Goal: Check status: Check status

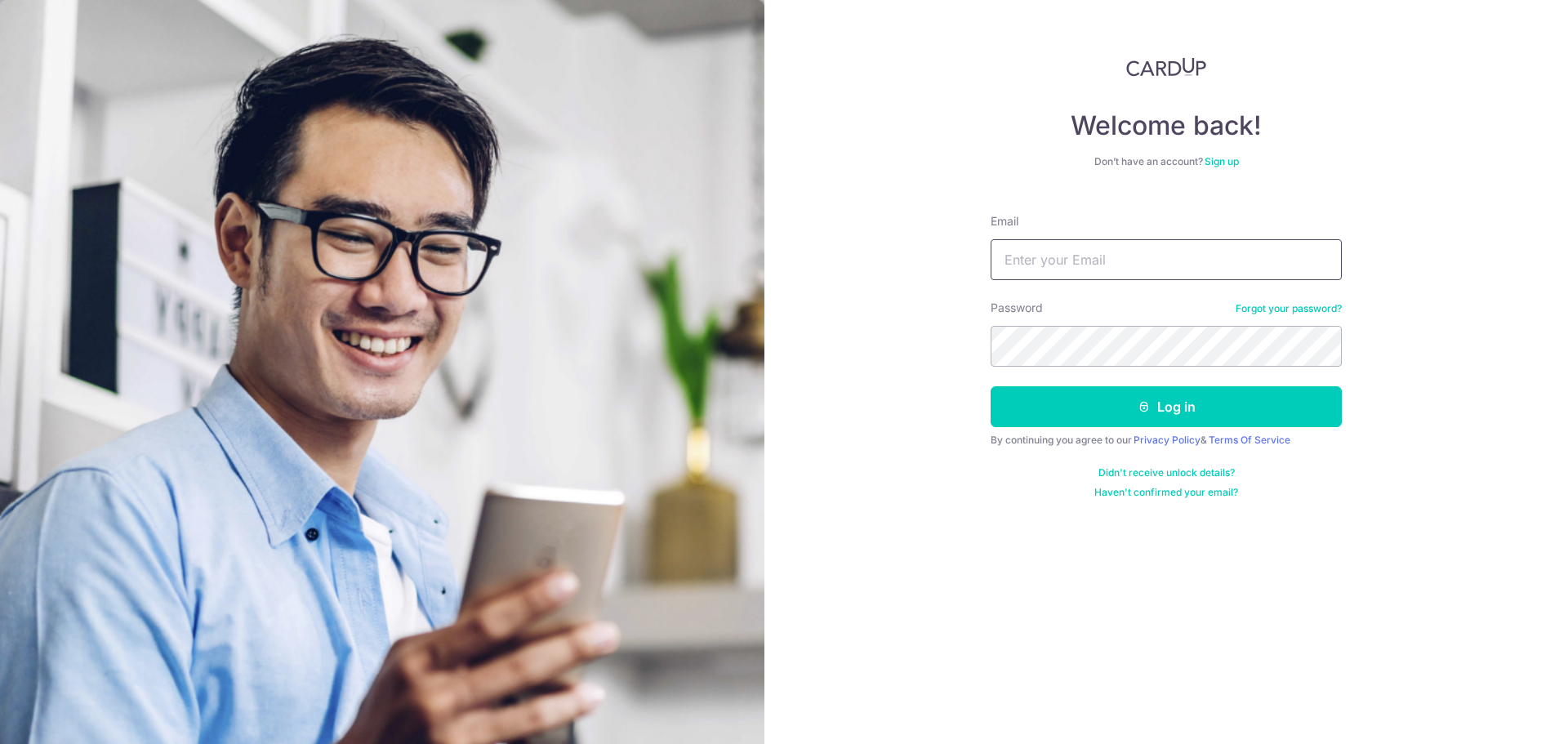
click at [1129, 257] on input "Email" at bounding box center [1166, 260] width 351 height 41
type input "[EMAIL_ADDRESS][DOMAIN_NAME]"
click at [990, 386] on button "Log in" at bounding box center [1166, 407] width 351 height 41
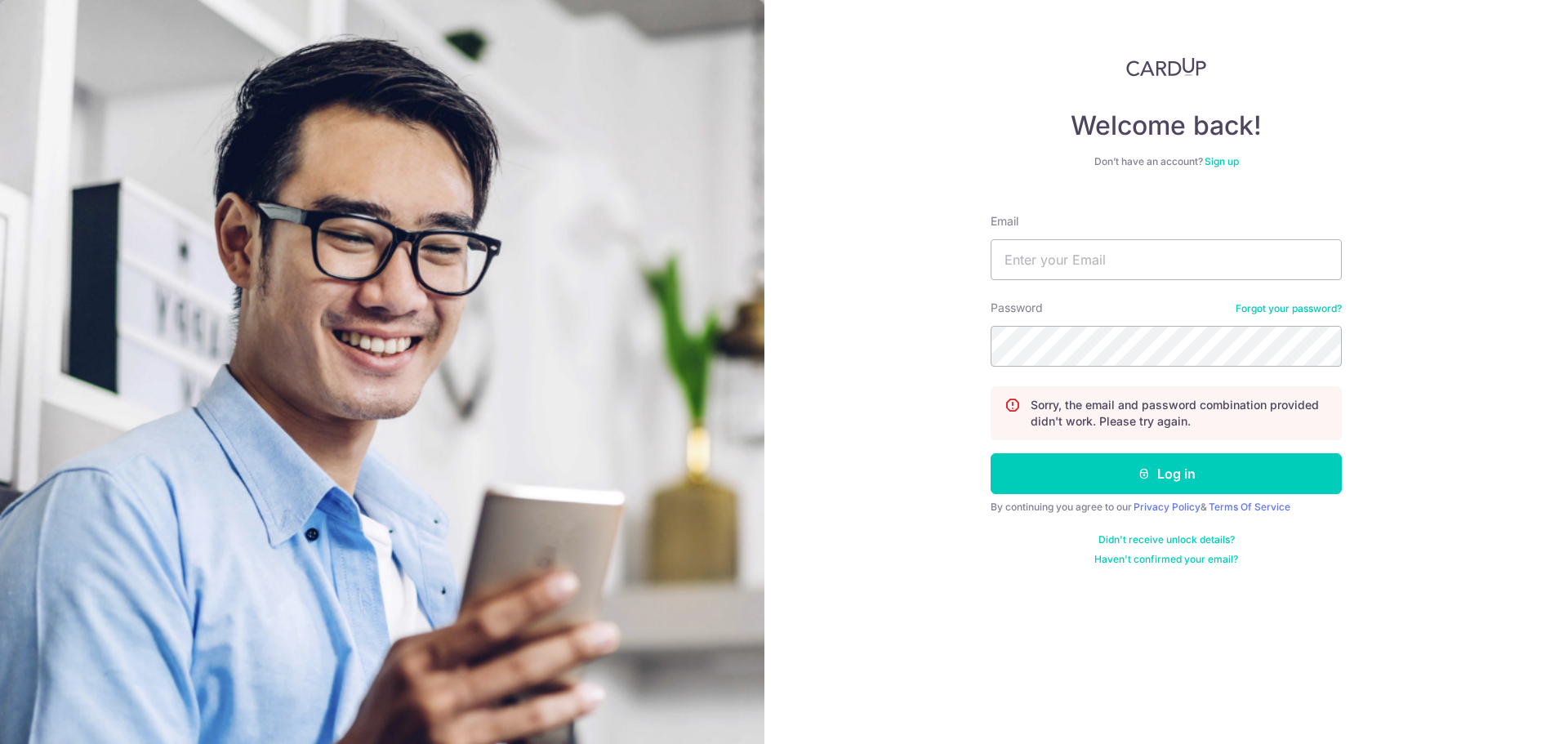
click at [1115, 285] on form "Email Password Forgot your password? Sorry, the email and password combination …" at bounding box center [1166, 383] width 351 height 366
drag, startPoint x: 1120, startPoint y: 268, endPoint x: 1117, endPoint y: 276, distance: 8.5
click at [1120, 268] on input "Email" at bounding box center [1166, 260] width 351 height 41
type input "[EMAIL_ADDRESS][DOMAIN_NAME]"
click at [990, 453] on button "Log in" at bounding box center [1166, 474] width 351 height 41
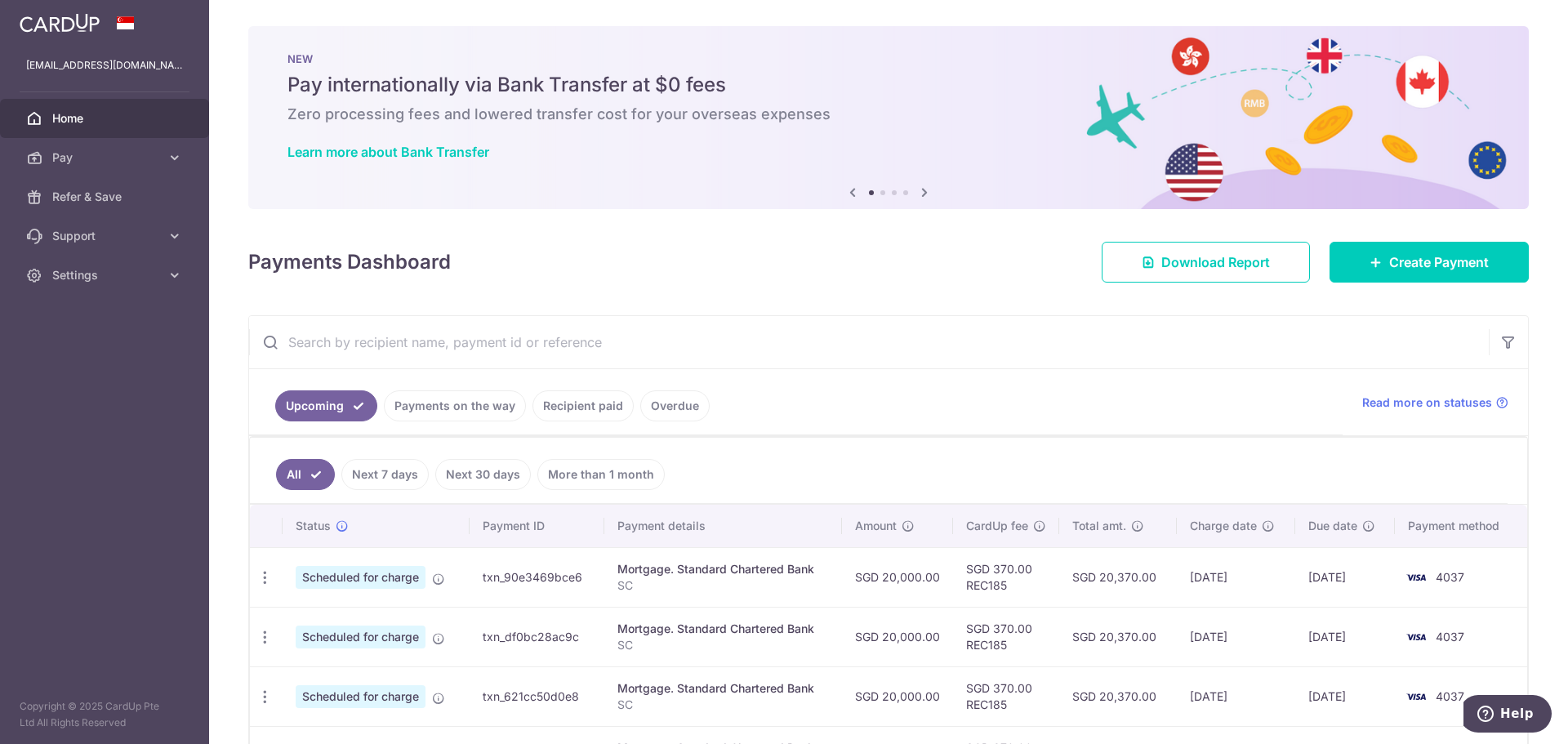
click at [483, 401] on link "Payments on the way" at bounding box center [455, 407] width 142 height 31
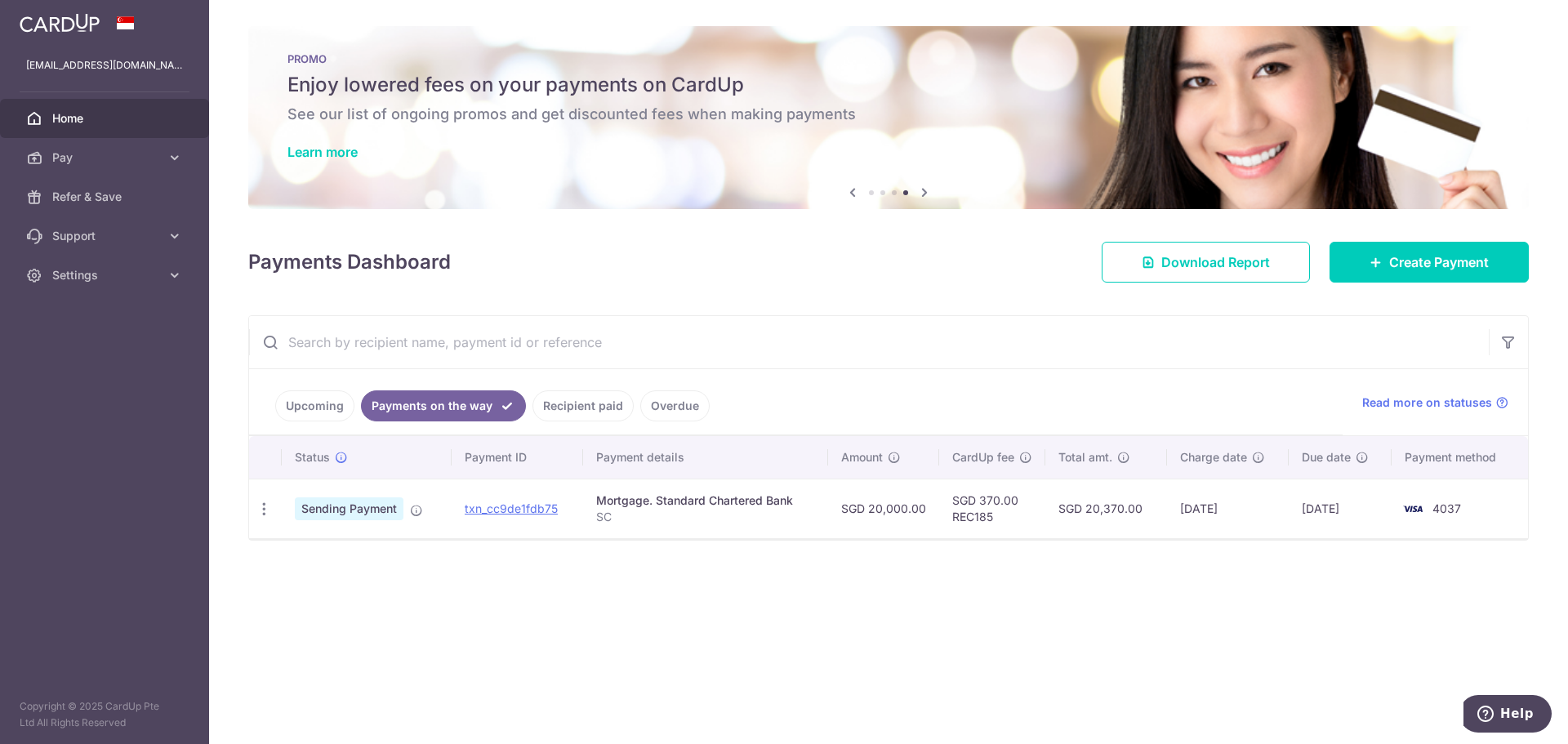
click at [578, 405] on link "Recipient paid" at bounding box center [583, 407] width 101 height 31
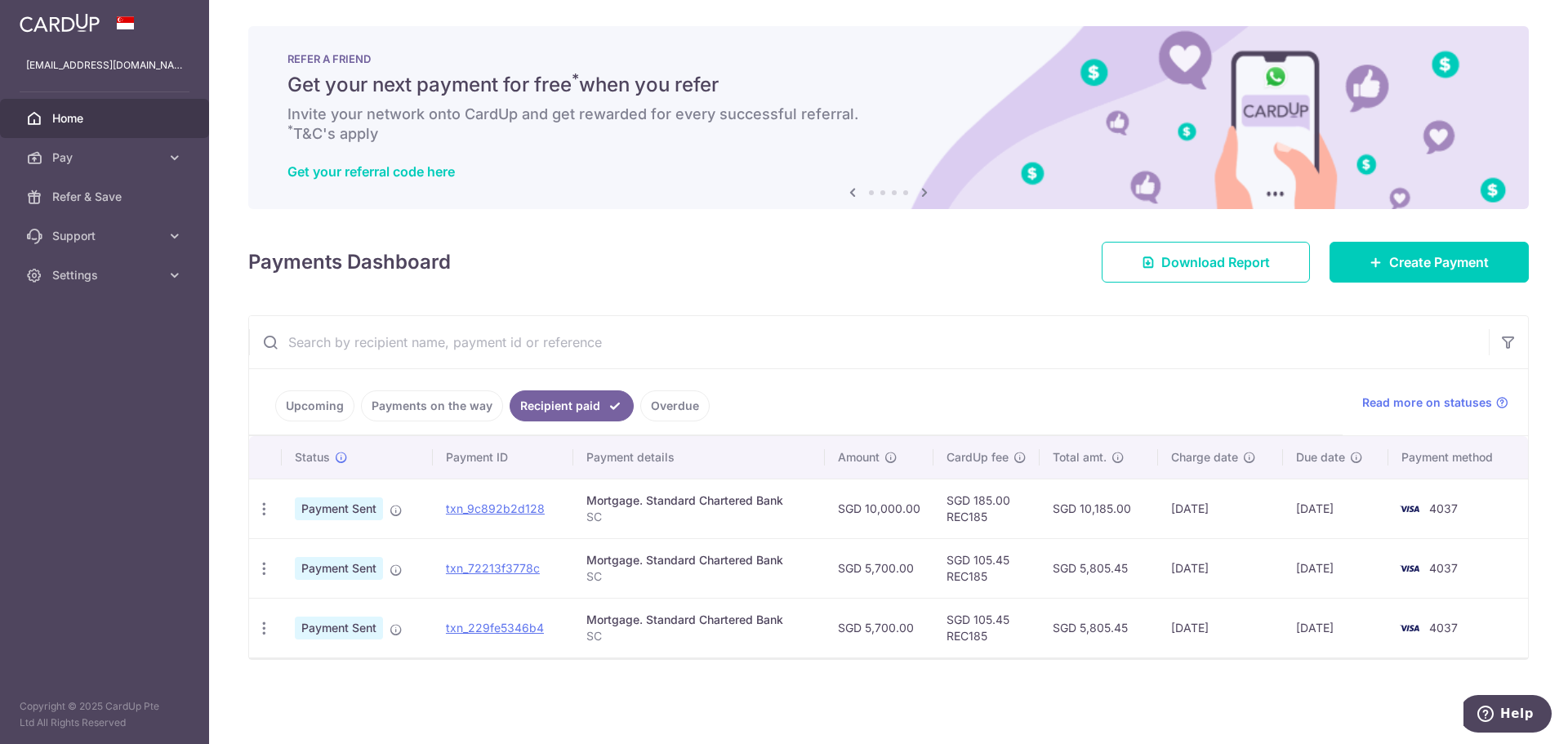
click at [411, 406] on link "Payments on the way" at bounding box center [432, 407] width 142 height 31
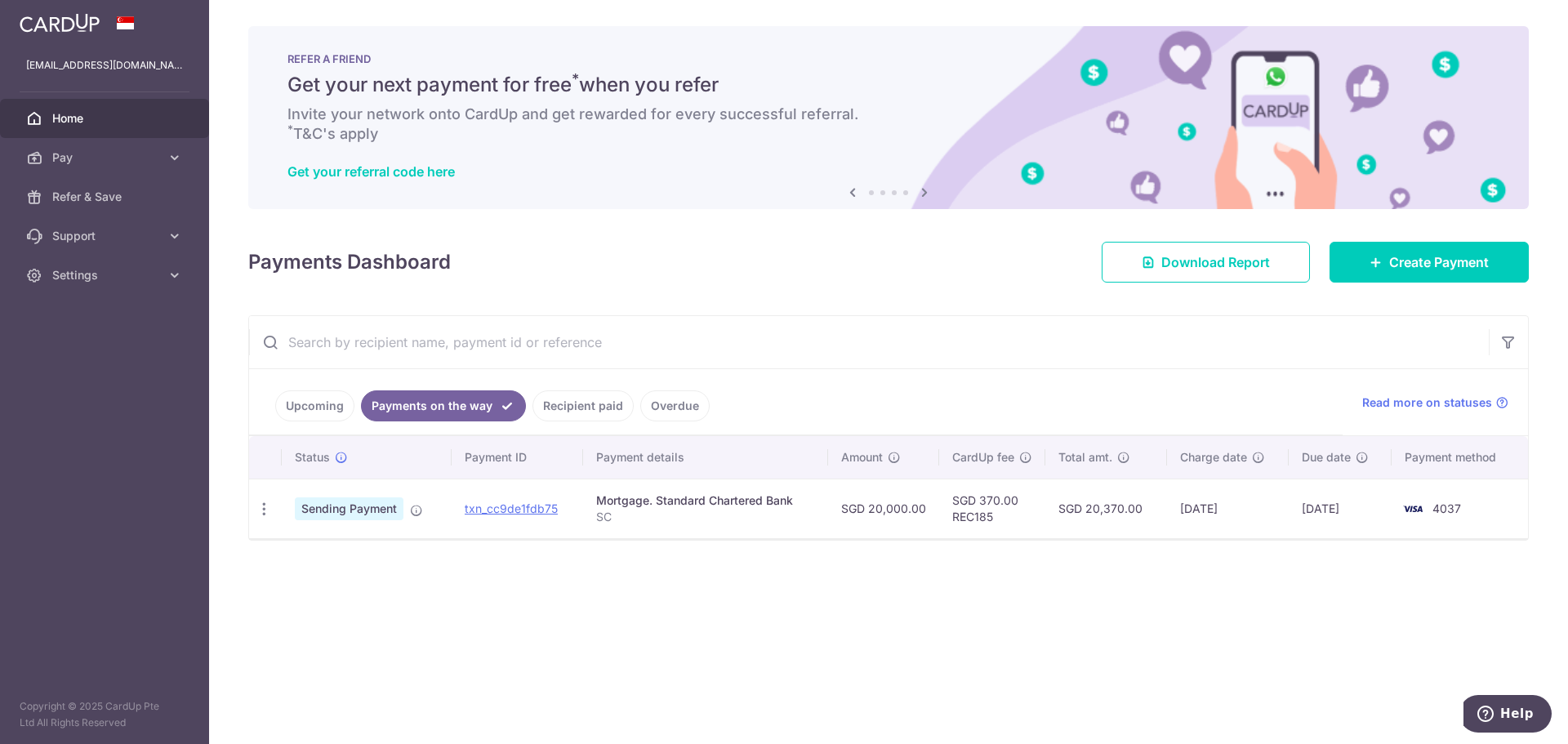
drag, startPoint x: 352, startPoint y: 515, endPoint x: 367, endPoint y: 512, distance: 15.3
click at [352, 515] on span "Sending Payment" at bounding box center [348, 508] width 108 height 22
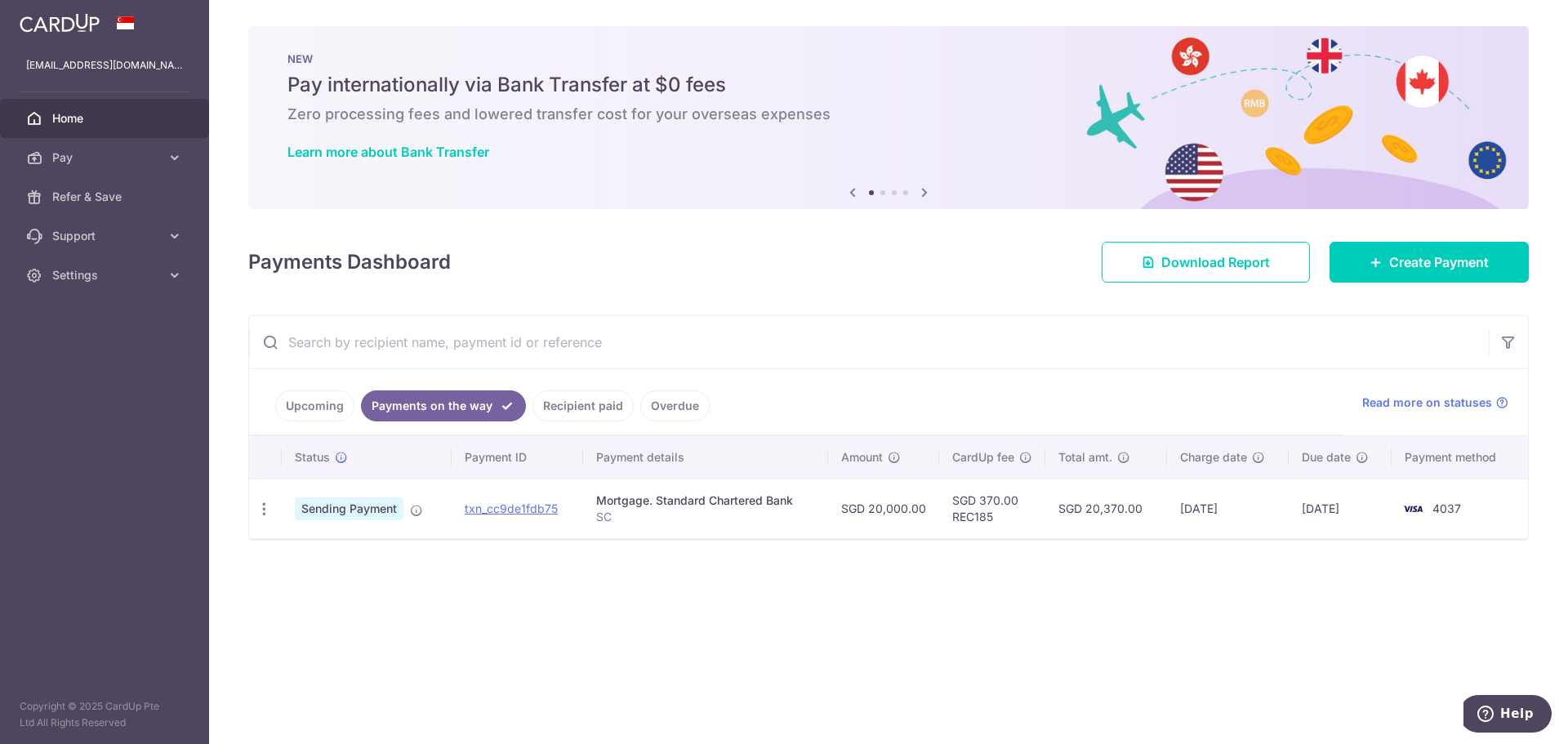
click at [313, 419] on link "Upcoming" at bounding box center [314, 407] width 79 height 31
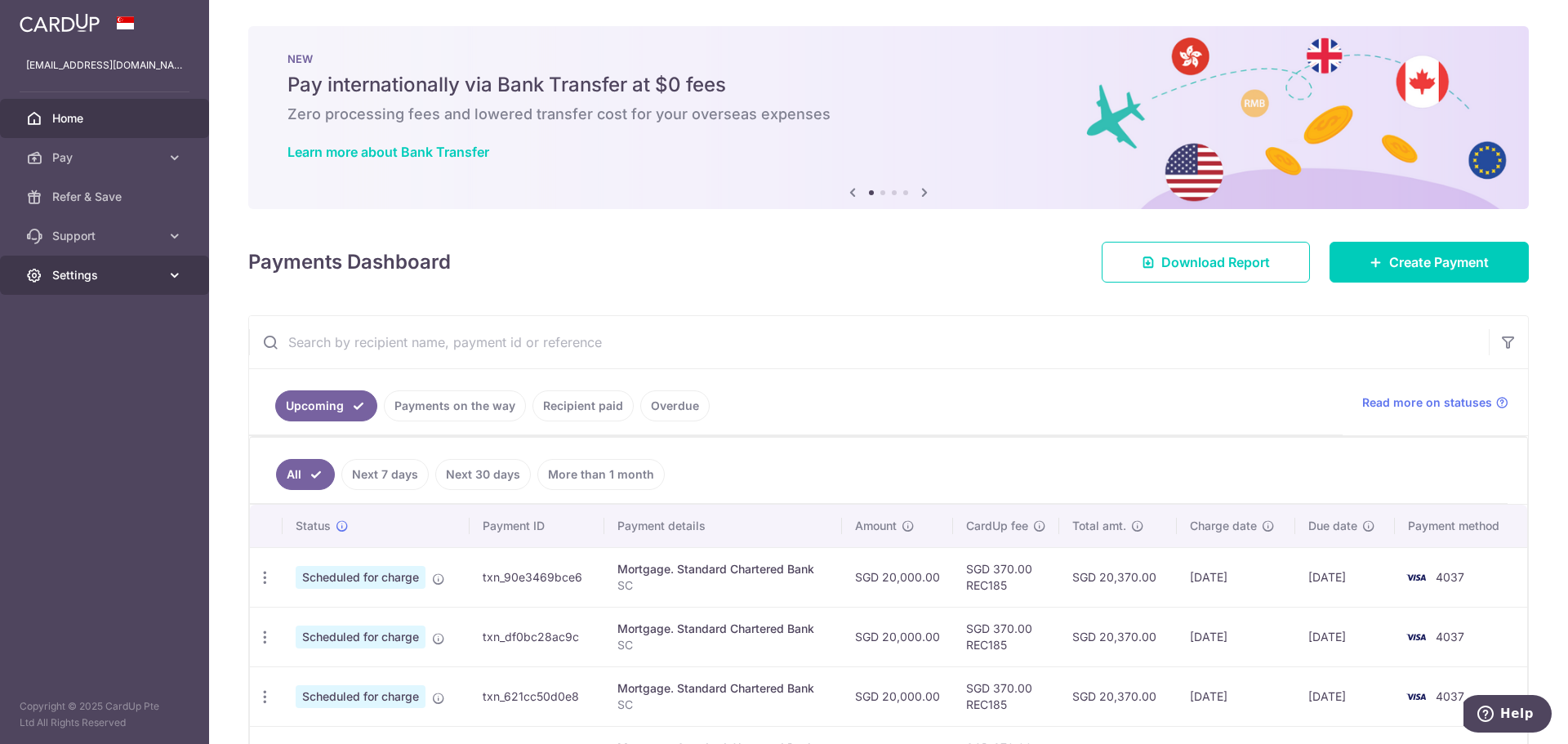
click at [90, 283] on span "Settings" at bounding box center [106, 275] width 108 height 17
click at [88, 352] on span "Logout" at bounding box center [106, 353] width 108 height 17
